Goal: Information Seeking & Learning: Learn about a topic

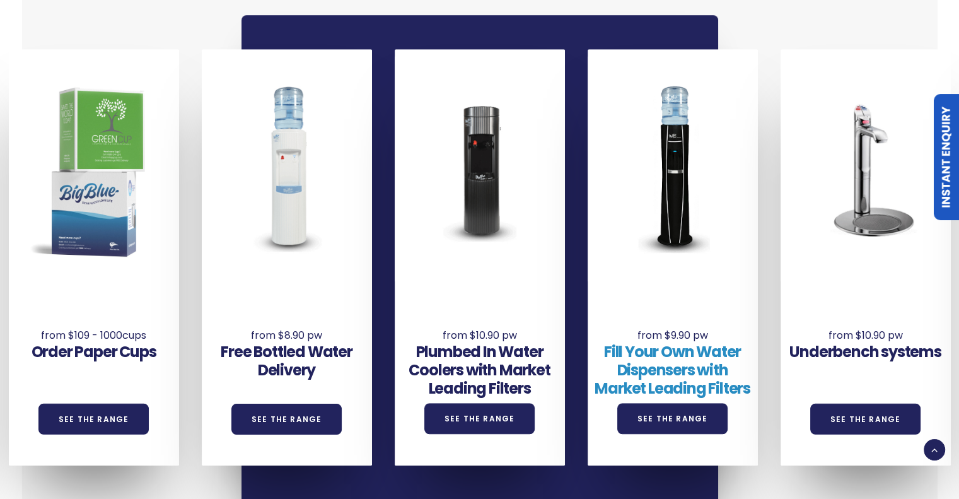
click at [673, 358] on link "Fill Your Own Water Dispensers with Market Leading Filters" at bounding box center [673, 369] width 156 height 57
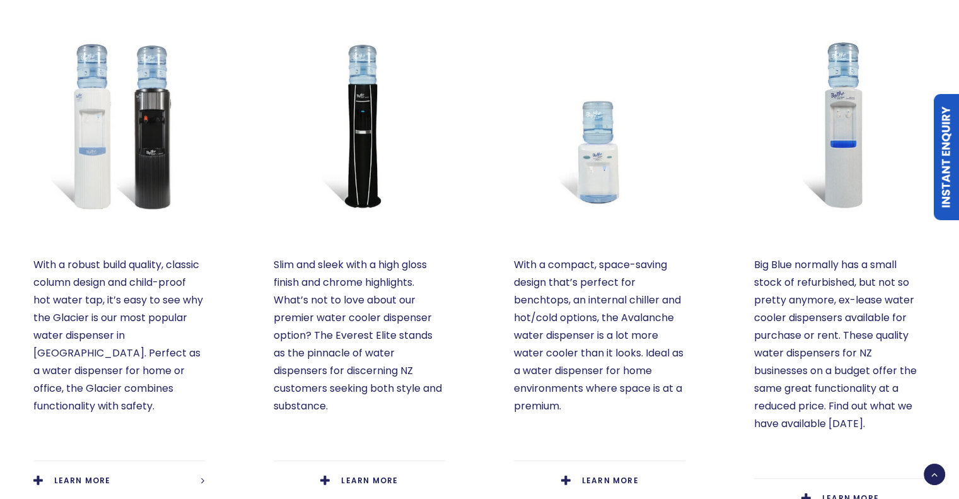
scroll to position [650, 0]
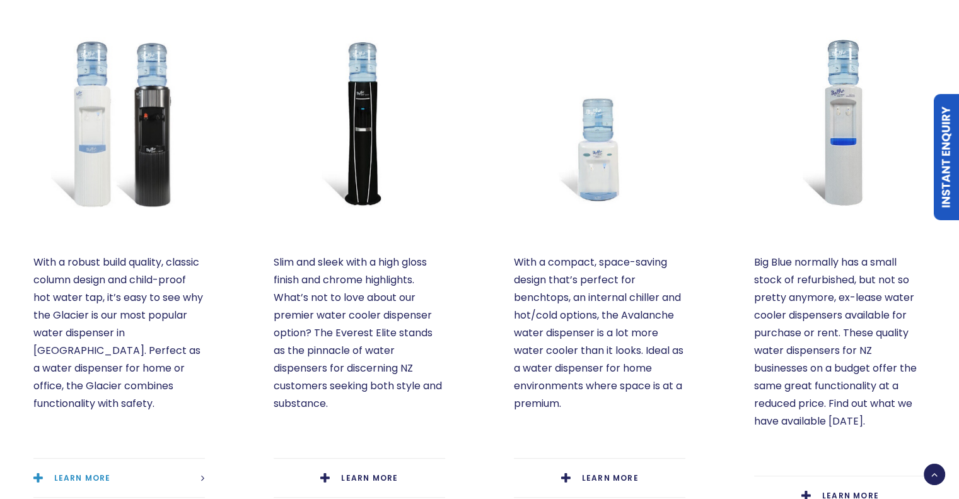
click at [90, 472] on span "LEARN MORE" at bounding box center [82, 477] width 57 height 11
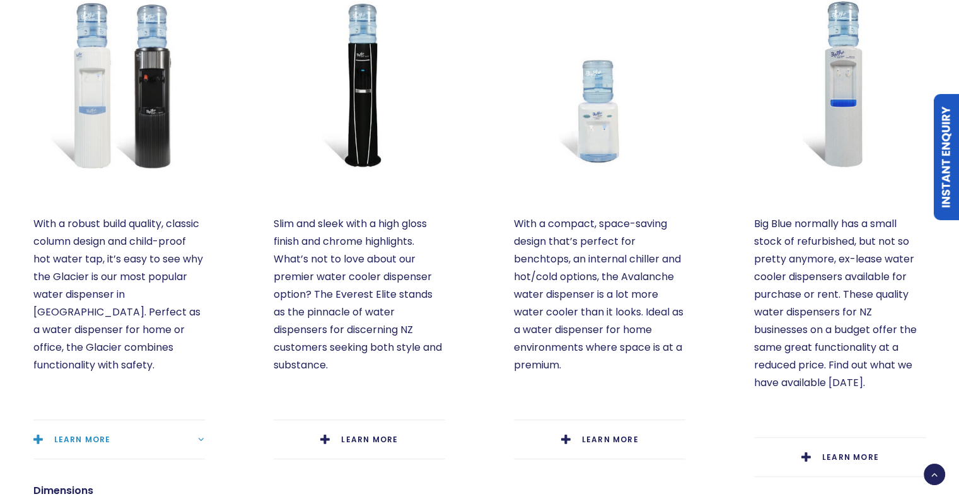
scroll to position [689, 0]
click at [364, 434] on span "LEARN MORE" at bounding box center [369, 439] width 57 height 11
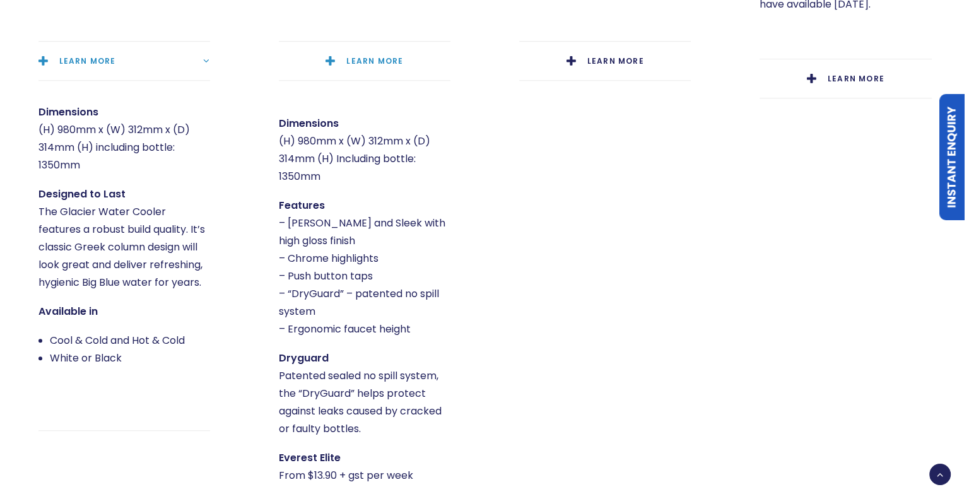
scroll to position [894, 0]
